Goal: Information Seeking & Learning: Learn about a topic

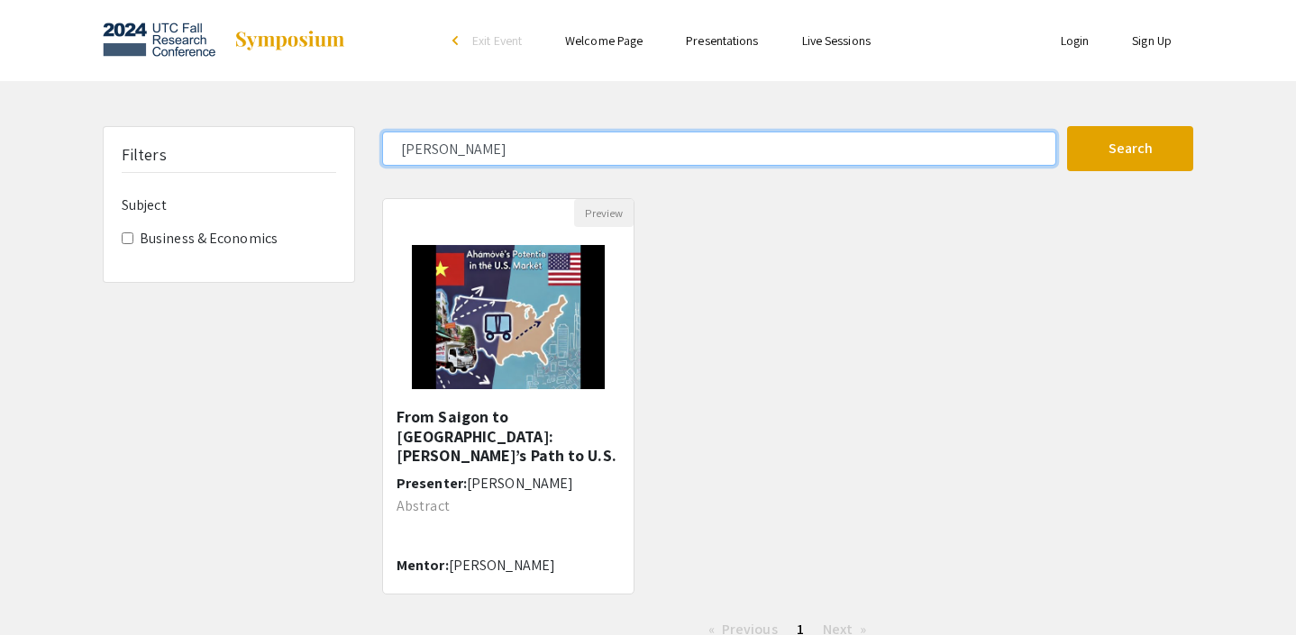
click at [745, 142] on input "[PERSON_NAME]" at bounding box center [719, 149] width 674 height 34
click at [1067, 126] on button "Search" at bounding box center [1130, 148] width 126 height 45
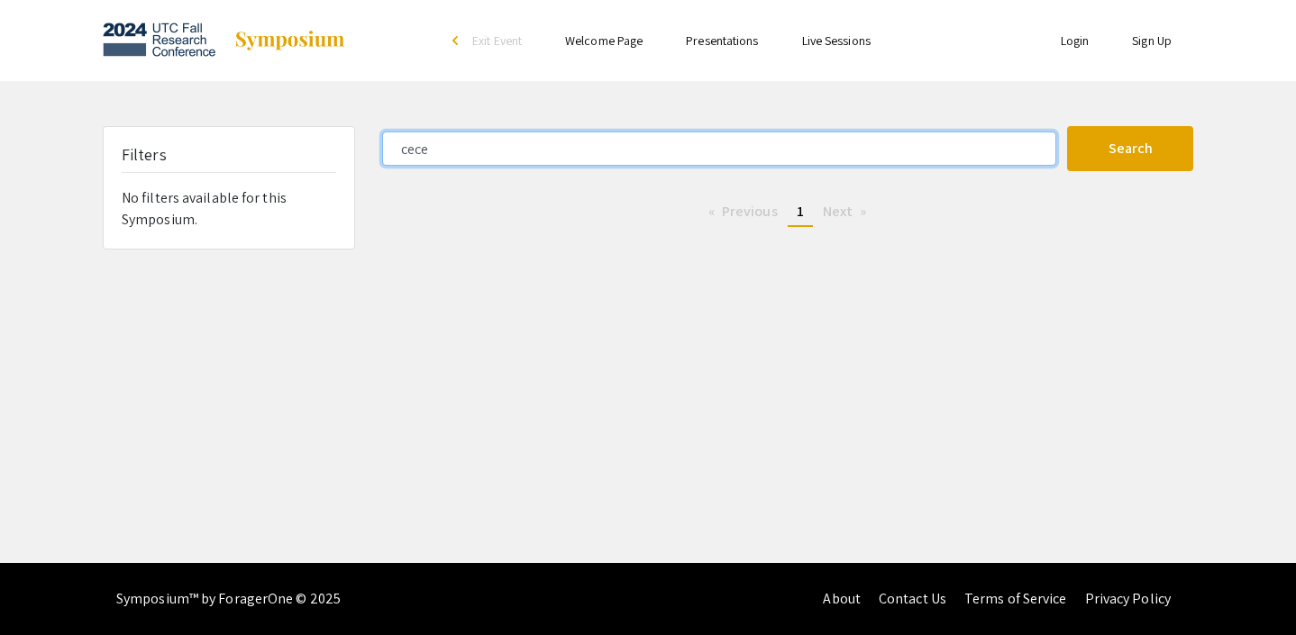
click at [766, 151] on input "cece" at bounding box center [719, 149] width 674 height 34
type input "makayla"
click at [1067, 126] on button "Search" at bounding box center [1130, 148] width 126 height 45
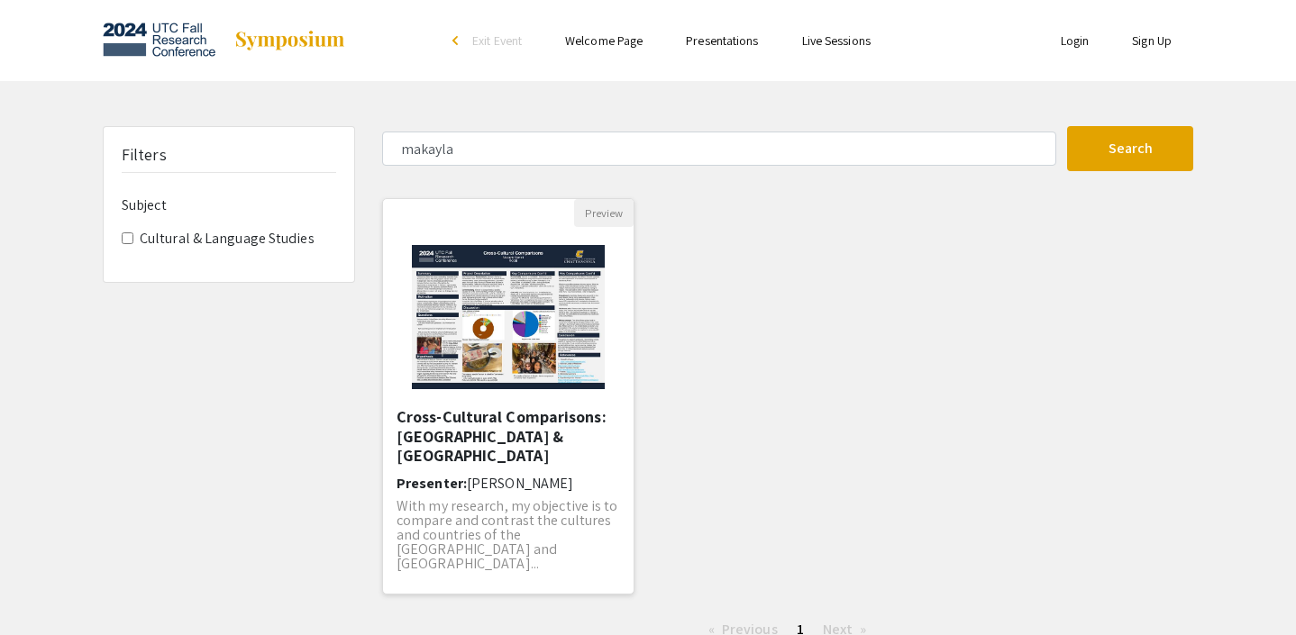
click at [579, 458] on h5 "Cross-Cultural Comparisons: [GEOGRAPHIC_DATA] & [GEOGRAPHIC_DATA]" at bounding box center [509, 436] width 224 height 59
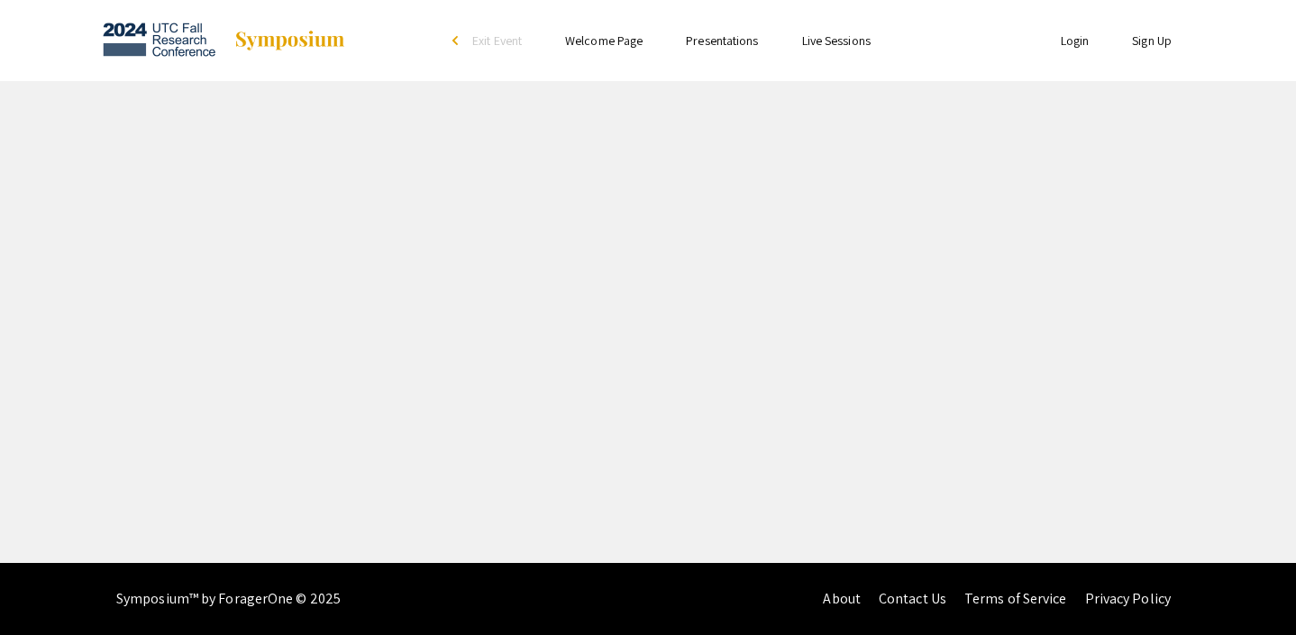
select select "custom"
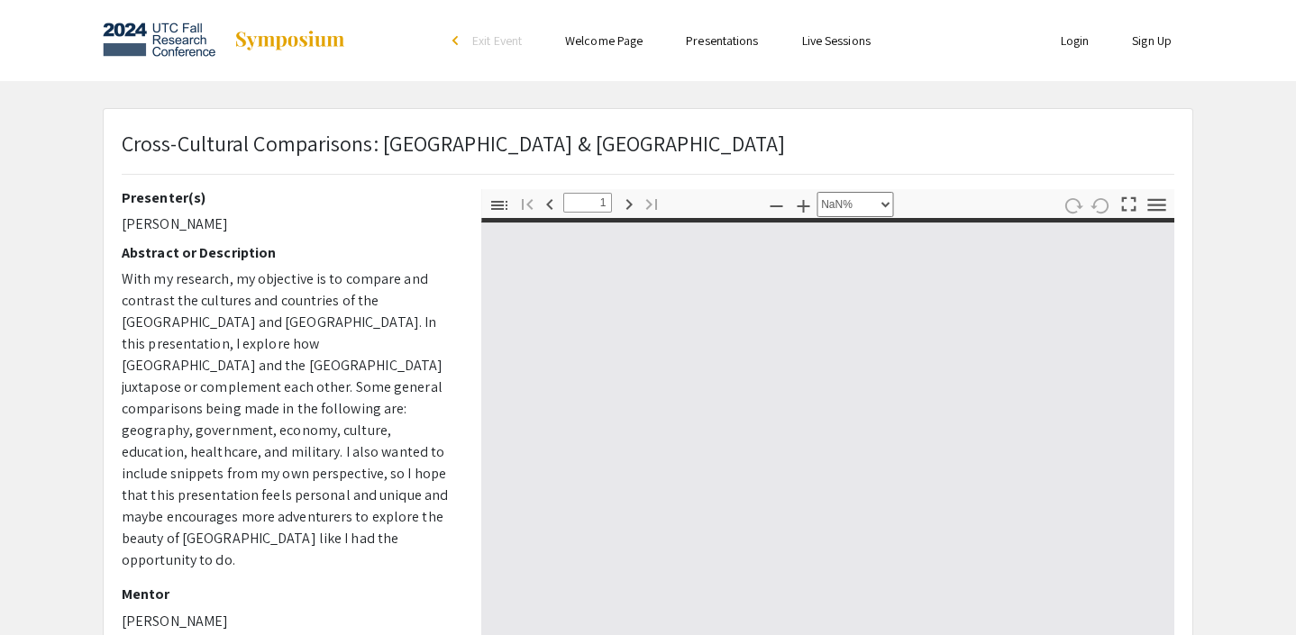
type input "0"
select select "custom"
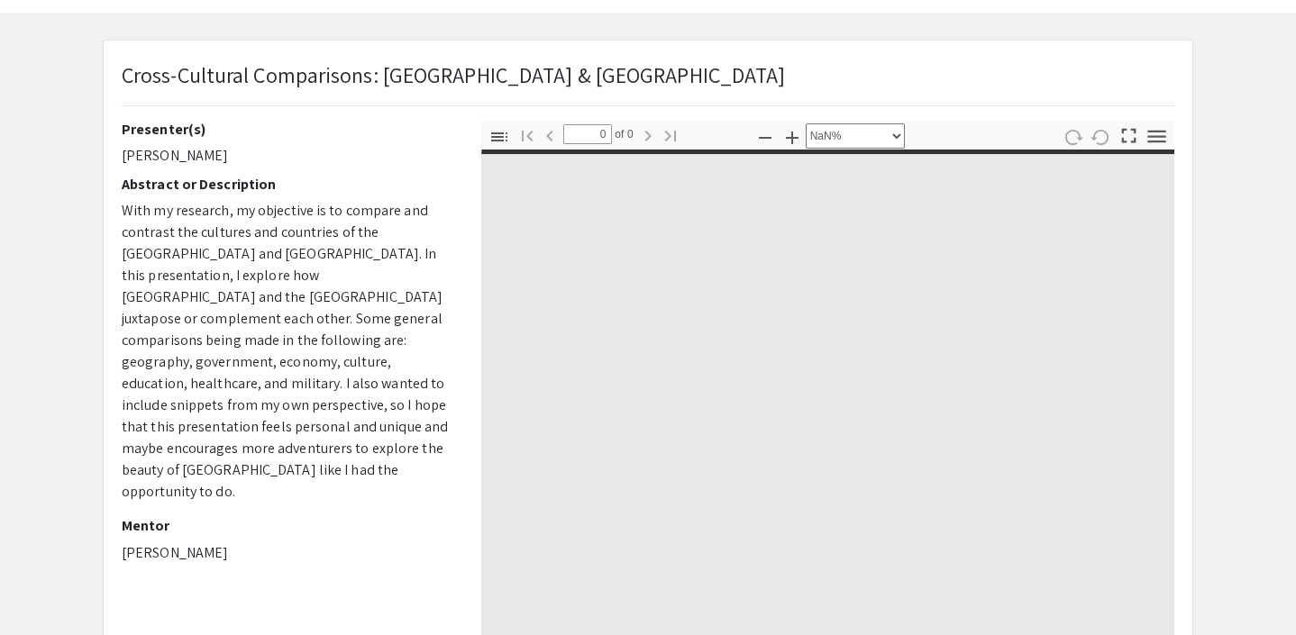
scroll to position [72, 0]
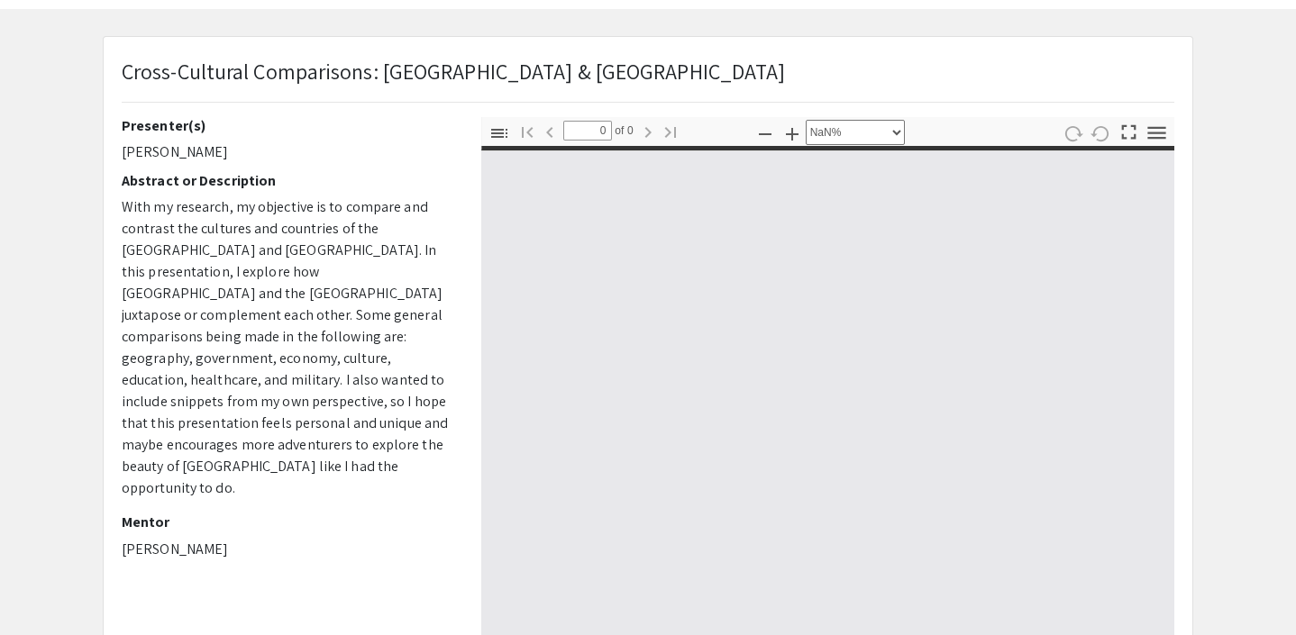
type input "1"
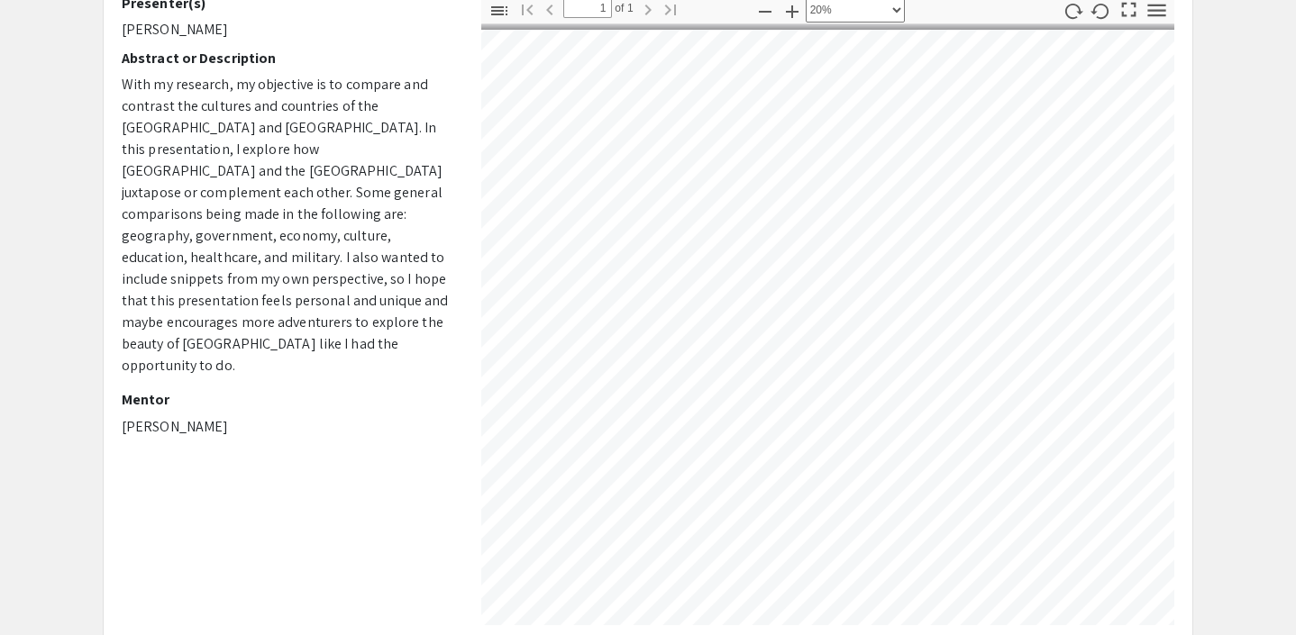
scroll to position [0, 123]
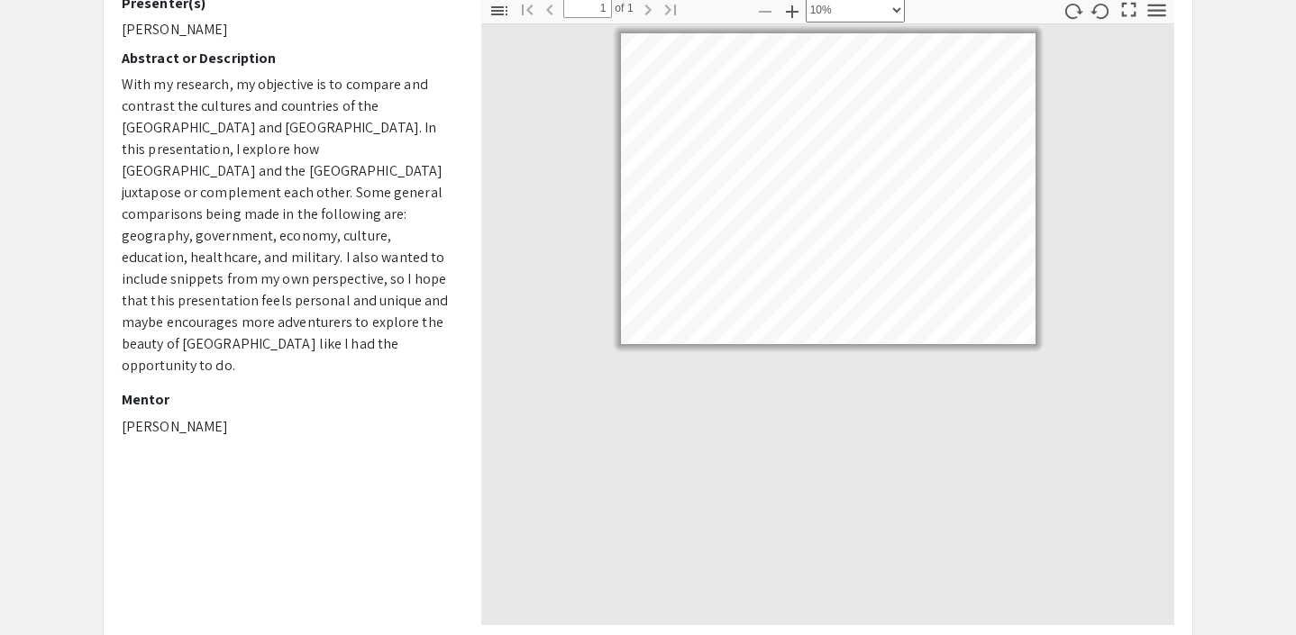
select select "custom"
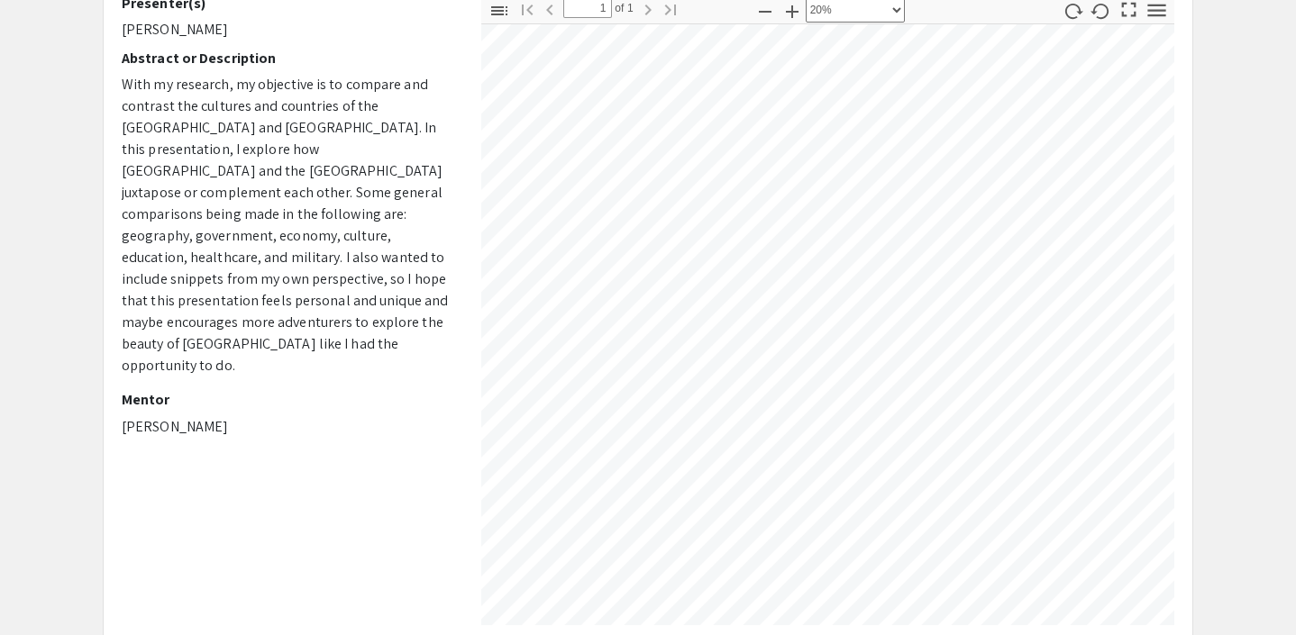
scroll to position [14, 112]
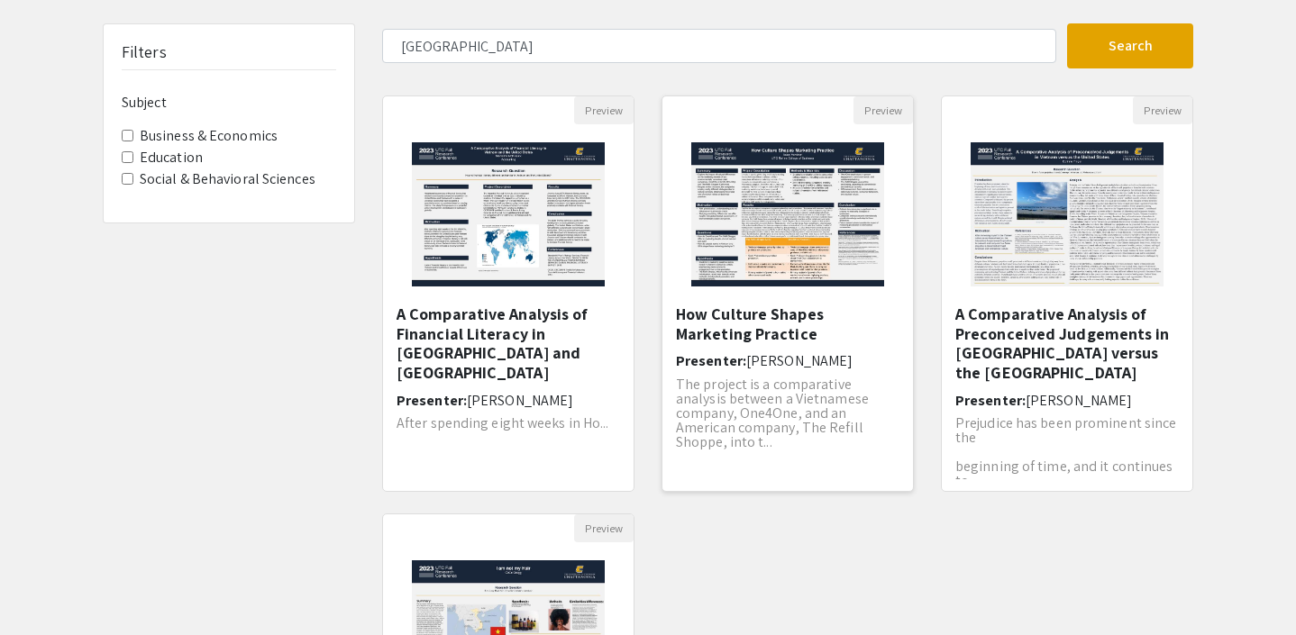
scroll to position [98, 0]
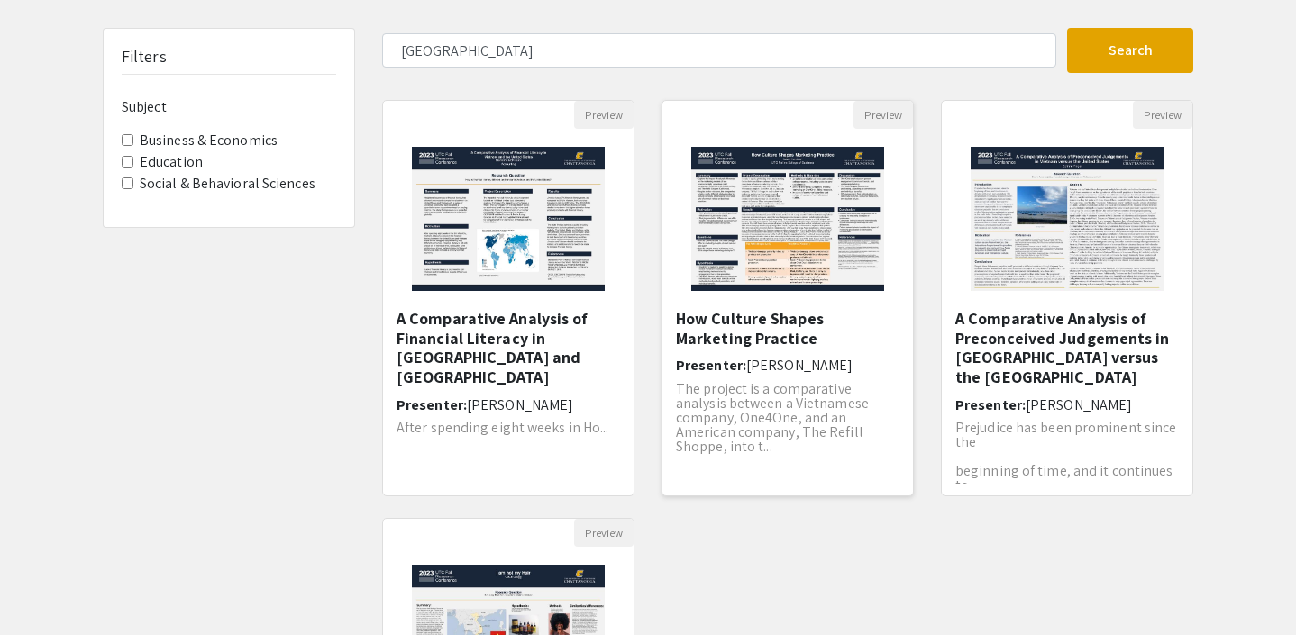
click at [864, 332] on h5 "How Culture Shapes Marketing Practice" at bounding box center [788, 328] width 224 height 39
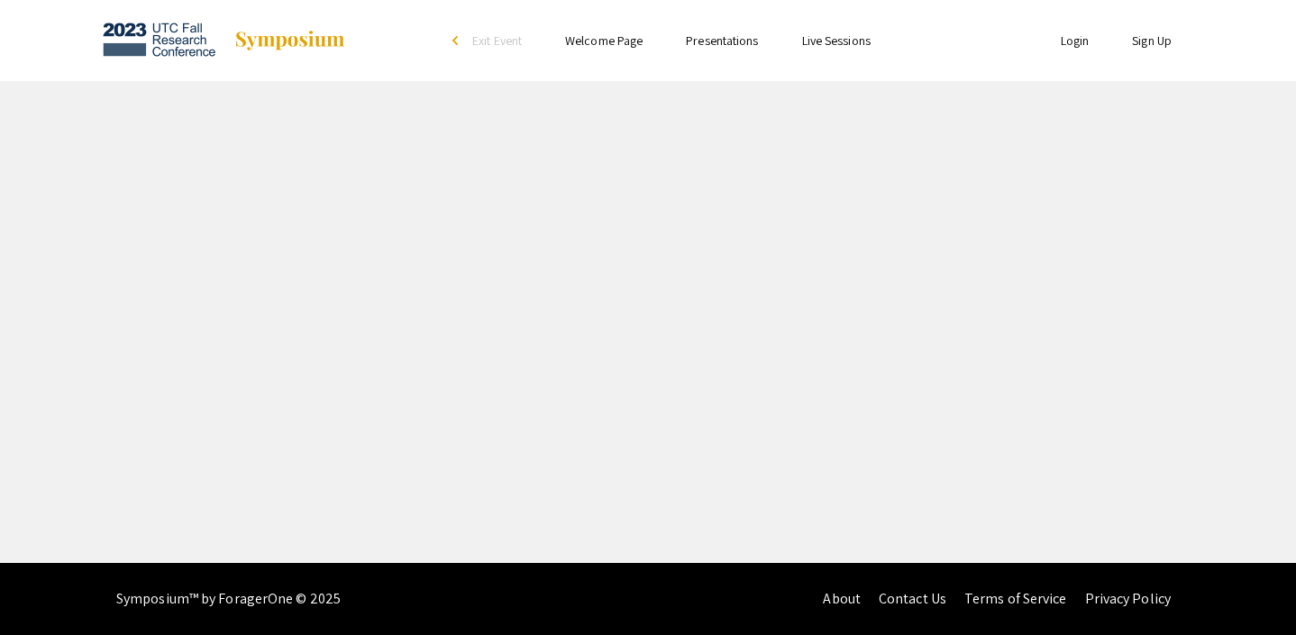
select select "custom"
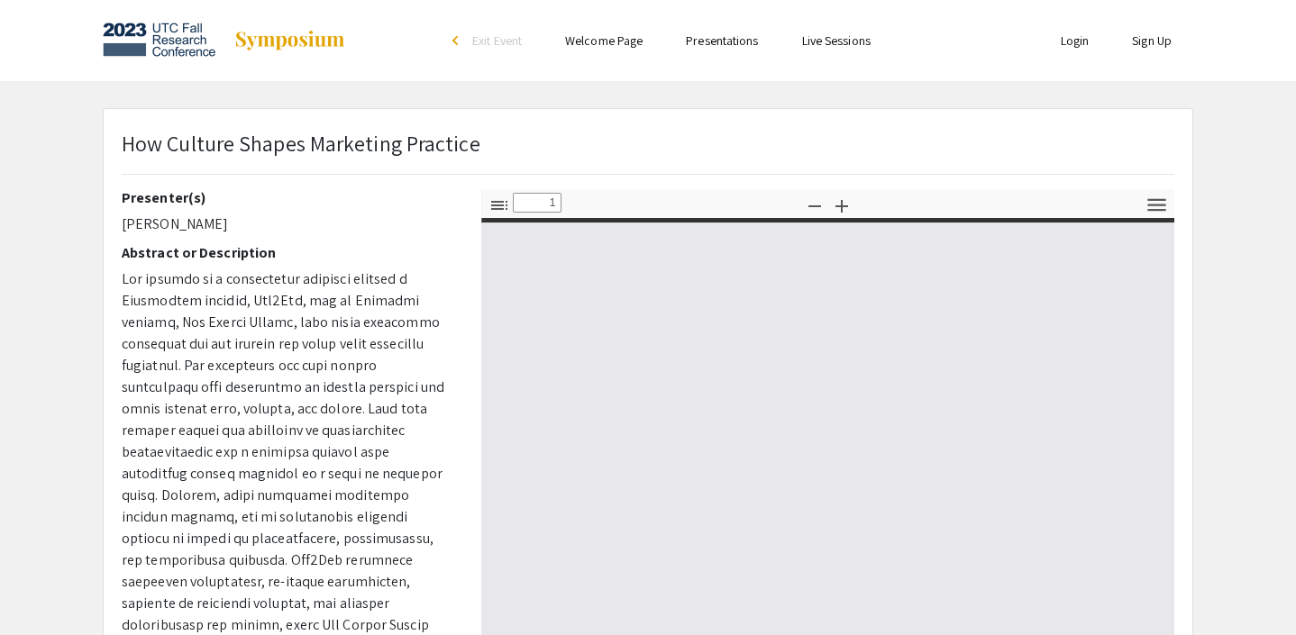
type input "0"
select select "custom"
type input "1"
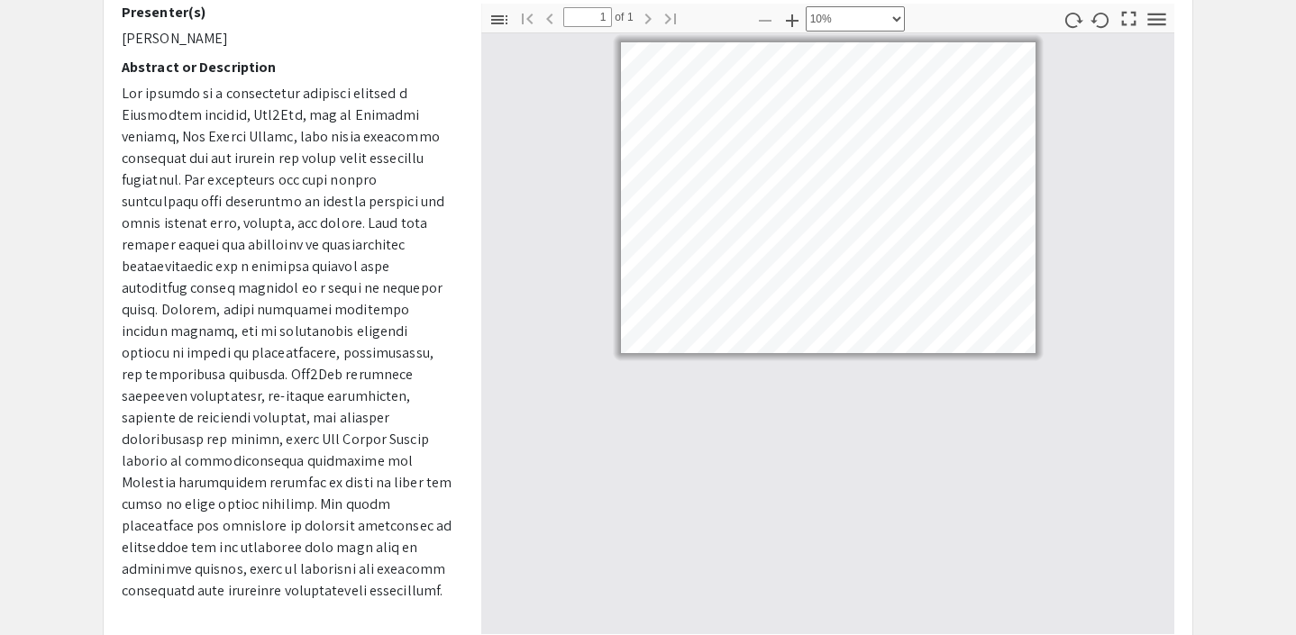
select select "custom"
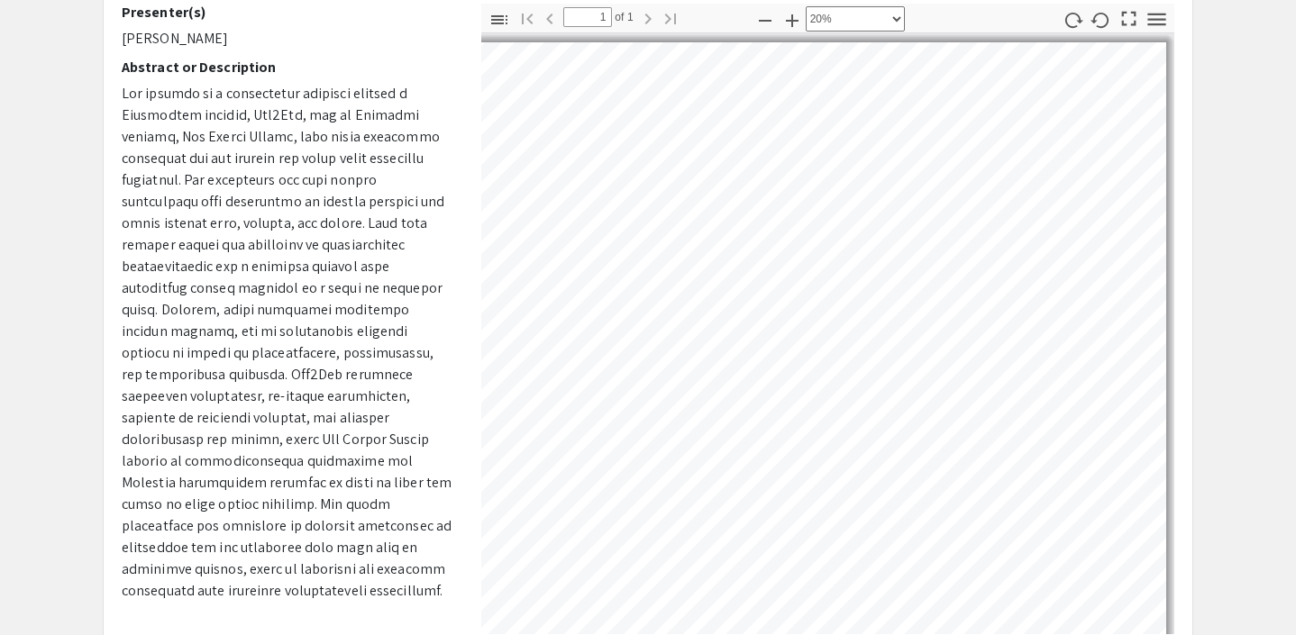
scroll to position [2, 153]
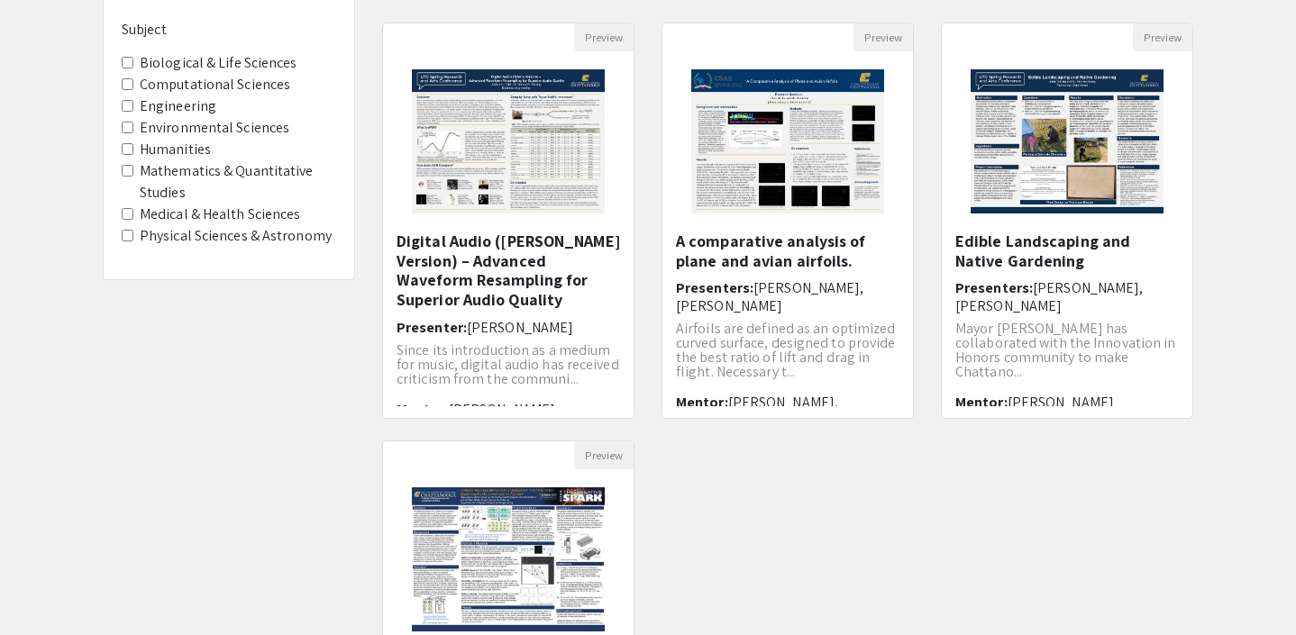
scroll to position [28, 0]
